Goal: Task Accomplishment & Management: Complete application form

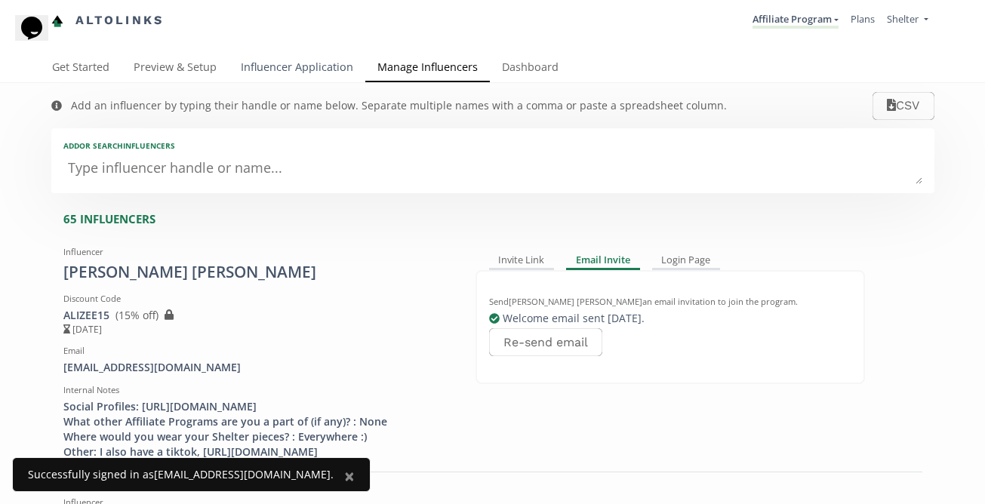
click at [311, 69] on link "Influencer Application" at bounding box center [297, 69] width 137 height 30
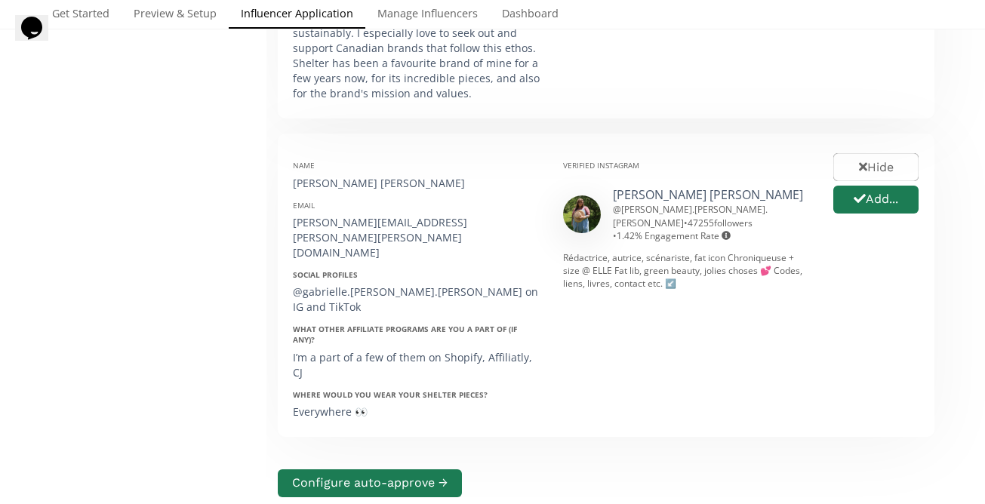
scroll to position [1211, 0]
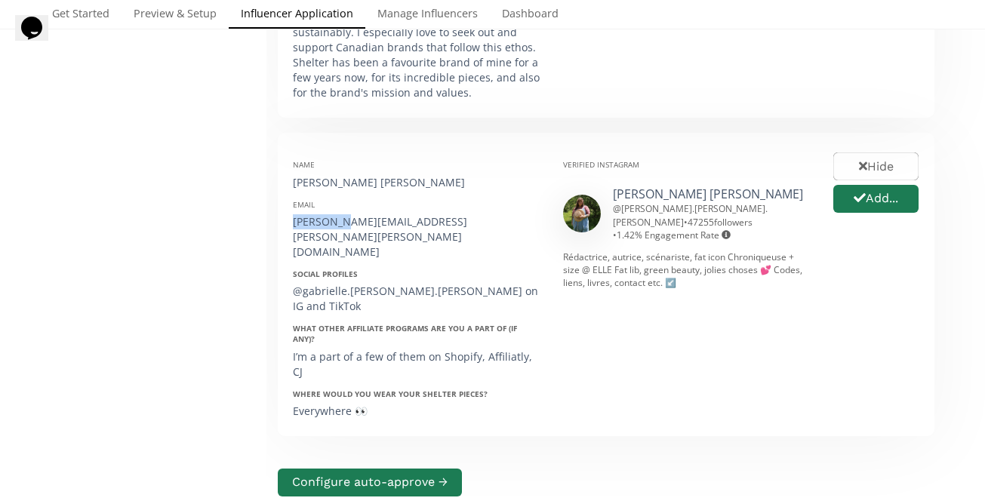
drag, startPoint x: 334, startPoint y: 196, endPoint x: 289, endPoint y: 201, distance: 45.5
click at [289, 201] on div "Name Gabrielle Lisa Collard Email gabrielle.lisa.collard@gmail.com Social Profi…" at bounding box center [417, 284] width 270 height 273
copy div "gabrielle"
click at [871, 183] on button "Add..." at bounding box center [876, 199] width 90 height 32
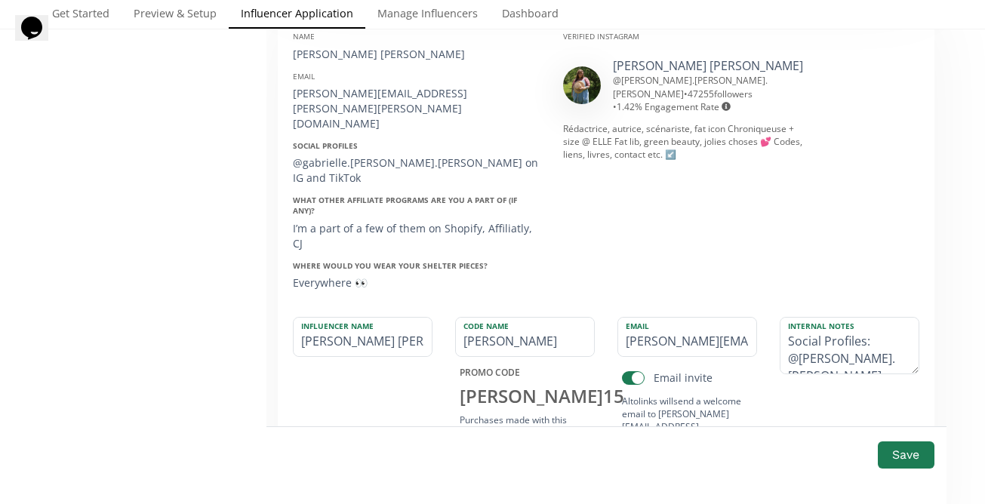
scroll to position [1341, 0]
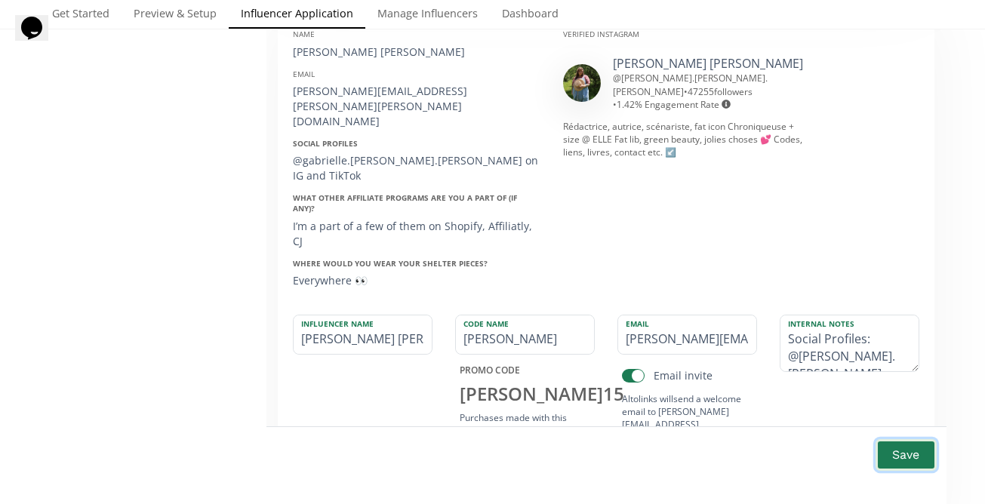
click at [899, 458] on button "Save" at bounding box center [906, 455] width 60 height 32
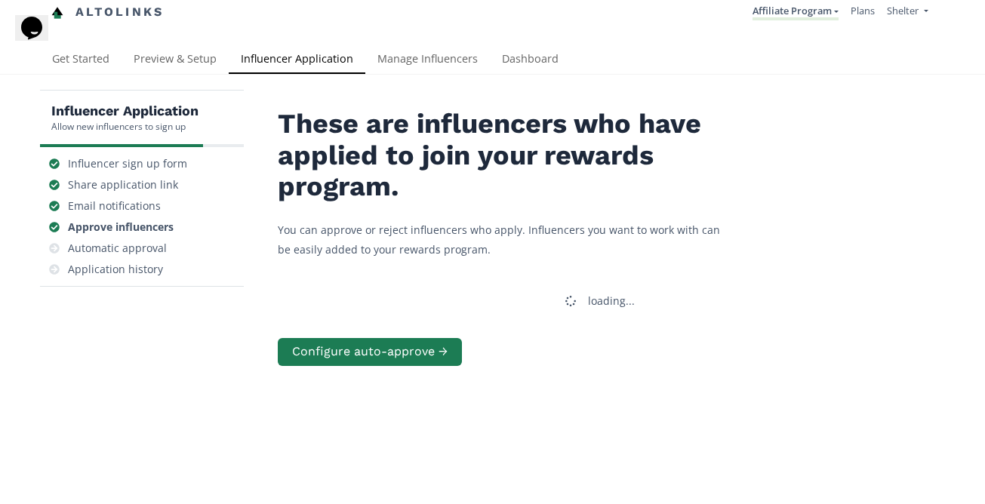
scroll to position [8, 0]
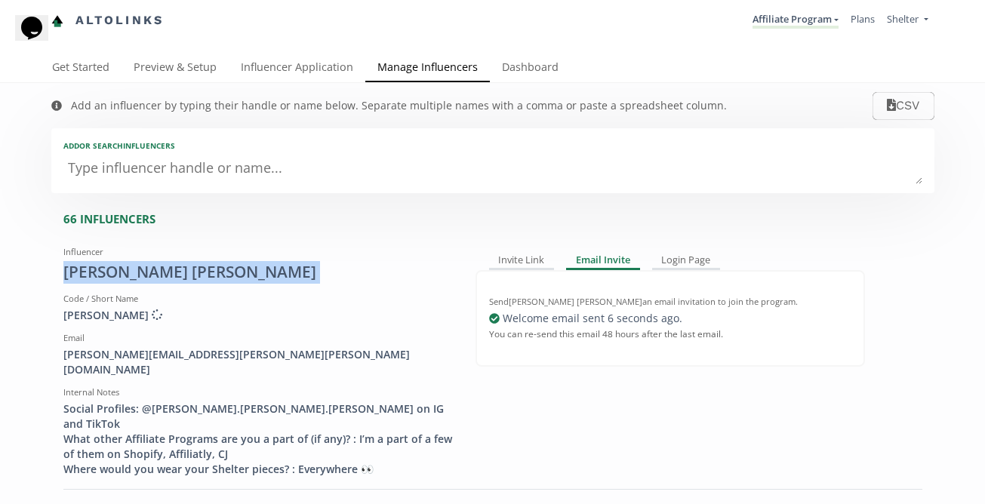
drag, startPoint x: 224, startPoint y: 272, endPoint x: 48, endPoint y: 282, distance: 176.9
copy div "[PERSON_NAME] [PERSON_NAME]"
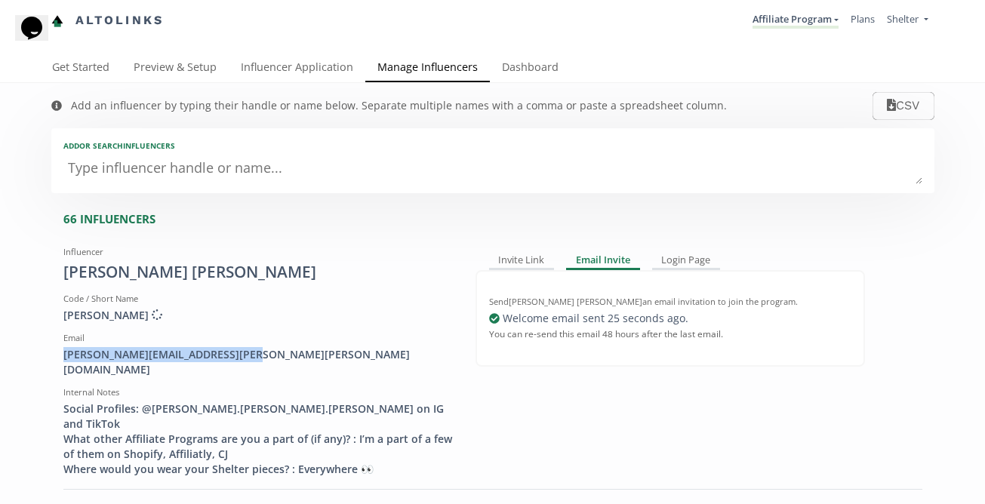
drag, startPoint x: 236, startPoint y: 354, endPoint x: 33, endPoint y: 356, distance: 202.3
copy div "[PERSON_NAME][EMAIL_ADDRESS][PERSON_NAME][PERSON_NAME][DOMAIN_NAME]"
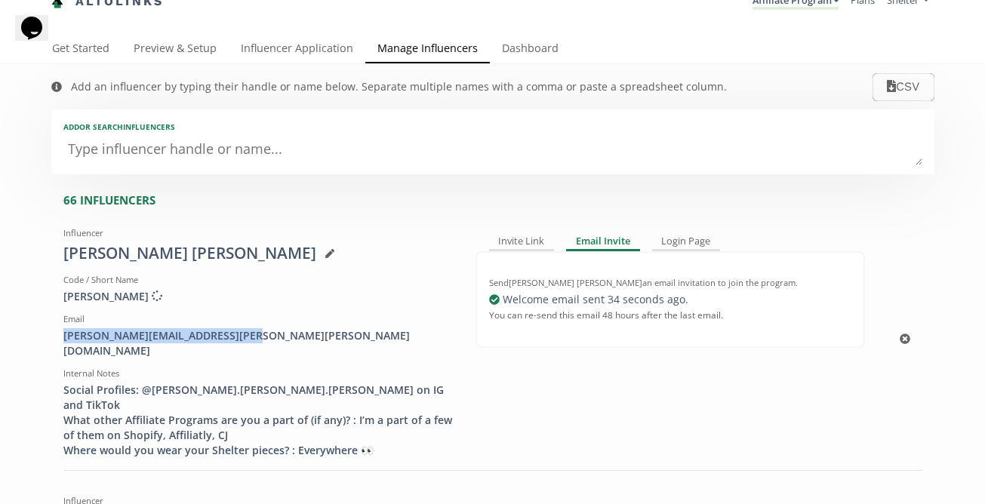
scroll to position [39, 0]
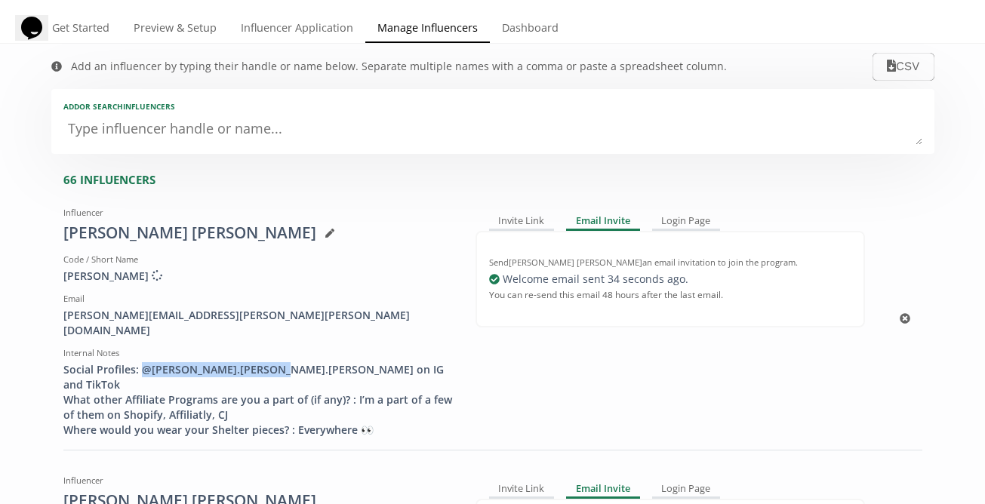
drag, startPoint x: 251, startPoint y: 356, endPoint x: 140, endPoint y: 361, distance: 111.8
click at [140, 362] on div "Social Profiles: @[PERSON_NAME].[PERSON_NAME].[PERSON_NAME] on IG and TikTok Wh…" at bounding box center [257, 399] width 389 height 75
copy div "@gabrielle.[PERSON_NAME].[PERSON_NAME]"
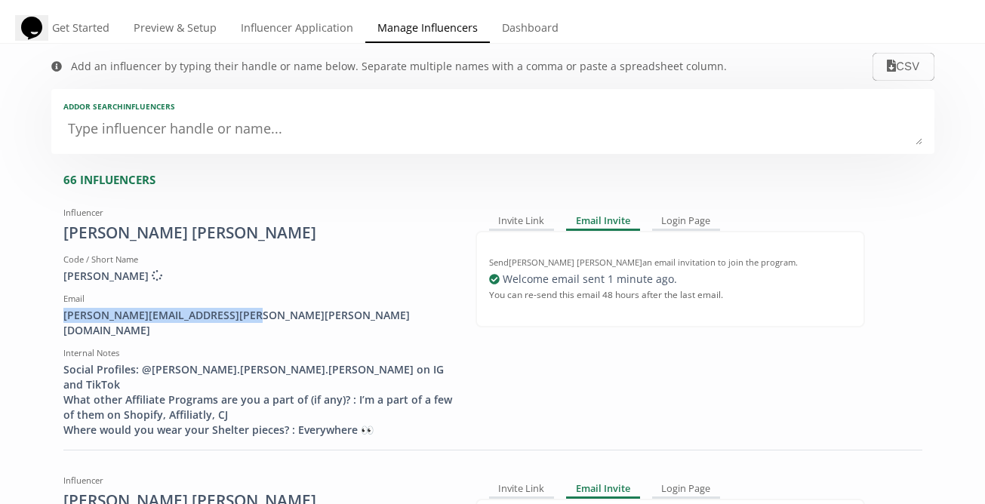
drag, startPoint x: 229, startPoint y: 314, endPoint x: 40, endPoint y: 321, distance: 189.6
copy div "[PERSON_NAME][EMAIL_ADDRESS][PERSON_NAME][PERSON_NAME][DOMAIN_NAME]"
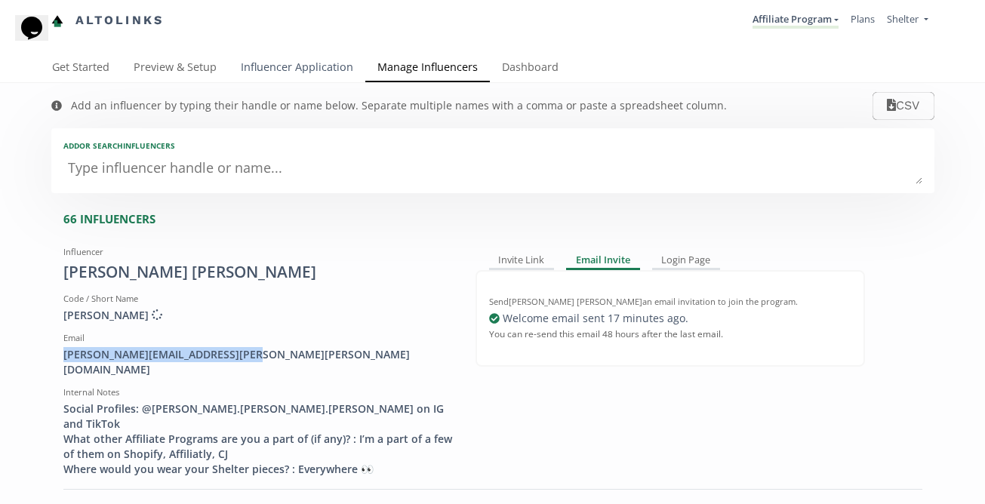
click at [312, 67] on link "Influencer Application" at bounding box center [297, 69] width 137 height 30
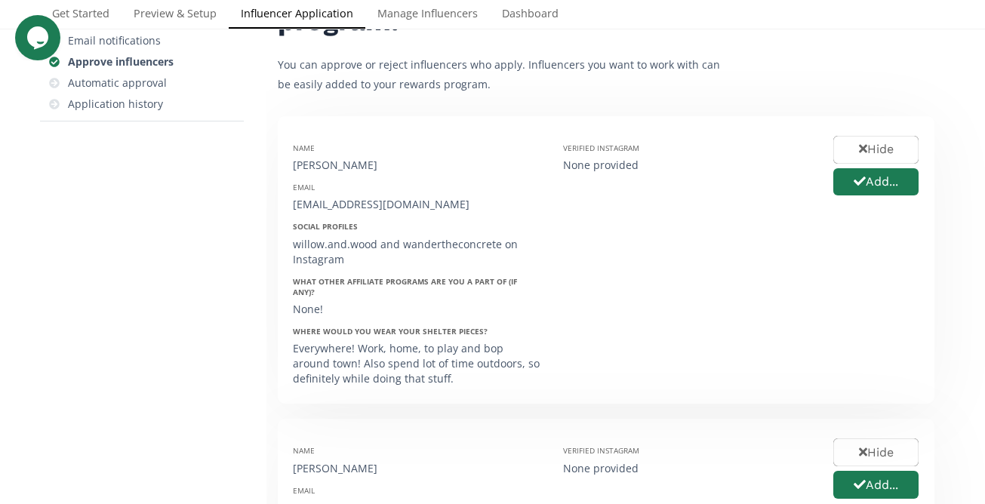
scroll to position [176, 0]
